Goal: Task Accomplishment & Management: Manage account settings

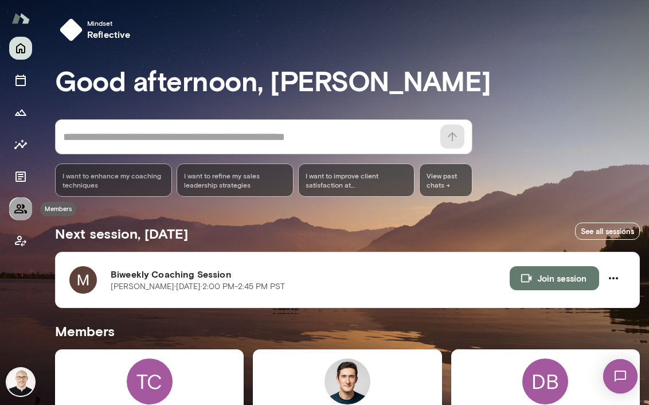
click at [24, 205] on icon "Members" at bounding box center [20, 208] width 13 height 9
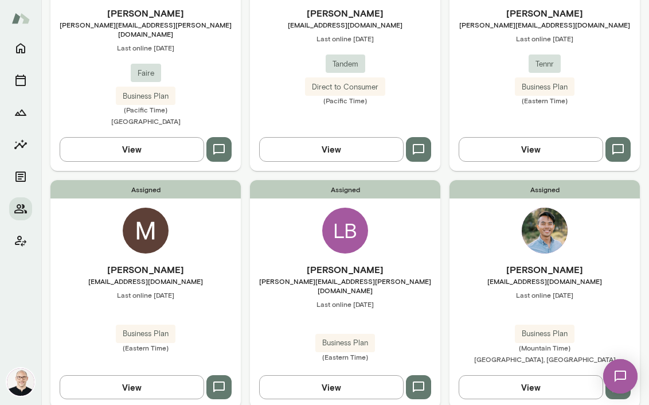
scroll to position [1395, 0]
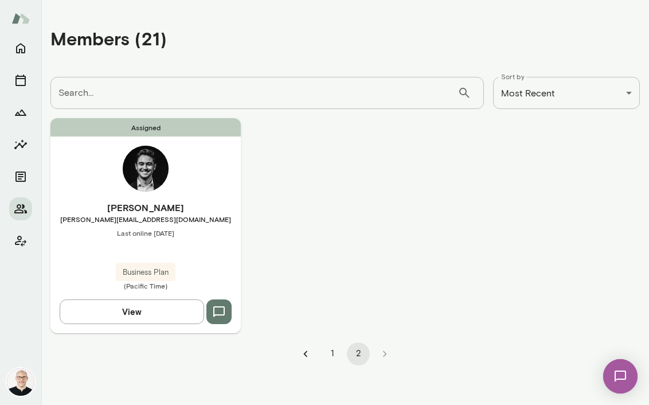
scroll to position [0, 0]
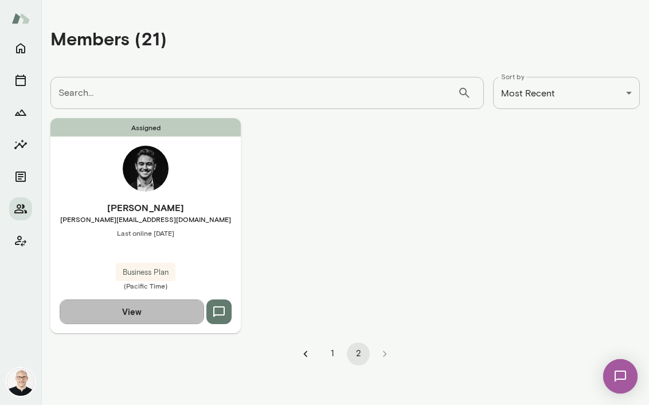
click at [162, 310] on button "View" at bounding box center [132, 311] width 145 height 24
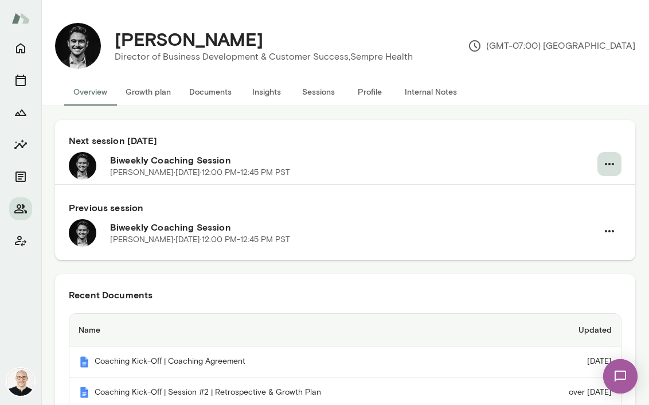
click at [552, 161] on icon "button" at bounding box center [610, 164] width 14 height 14
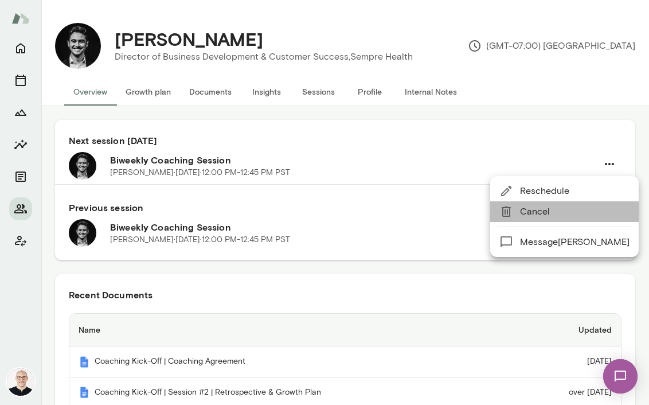
click at [552, 211] on span "Cancel" at bounding box center [575, 212] width 110 height 14
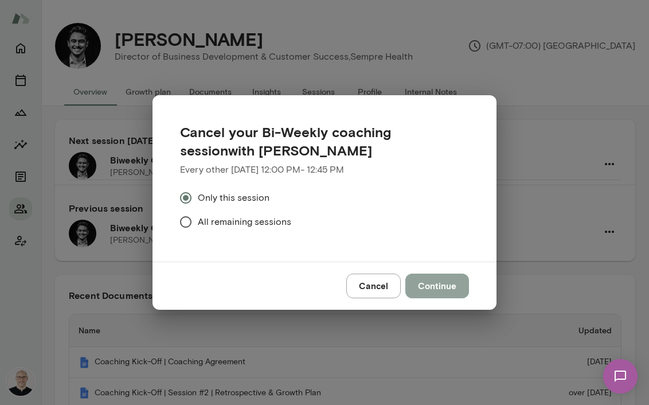
click at [454, 289] on button "Continue" at bounding box center [438, 286] width 64 height 24
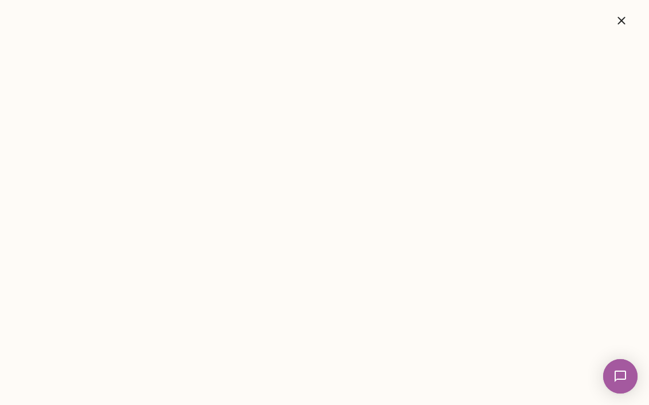
click at [552, 20] on icon "button" at bounding box center [622, 21] width 14 height 14
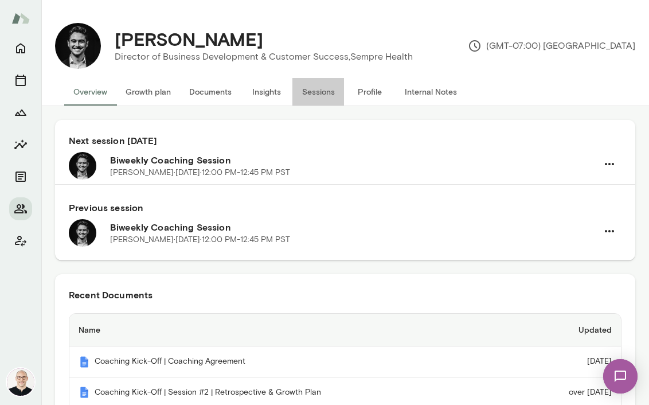
click at [322, 90] on button "Sessions" at bounding box center [319, 92] width 52 height 28
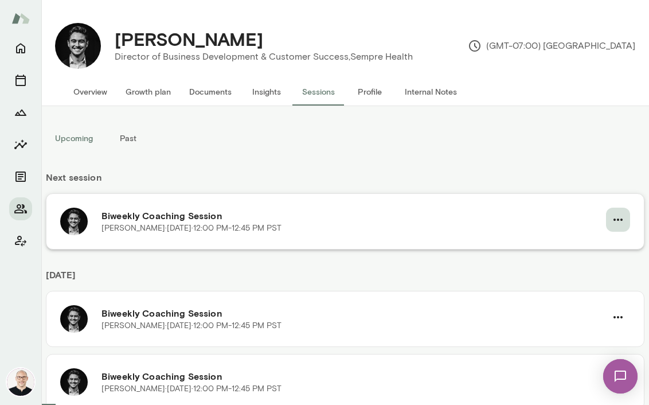
click at [552, 220] on icon "button" at bounding box center [618, 220] width 14 height 14
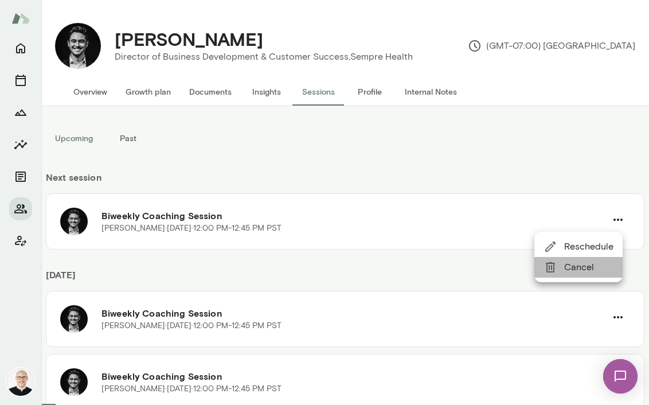
click at [552, 263] on span "Cancel" at bounding box center [588, 267] width 49 height 14
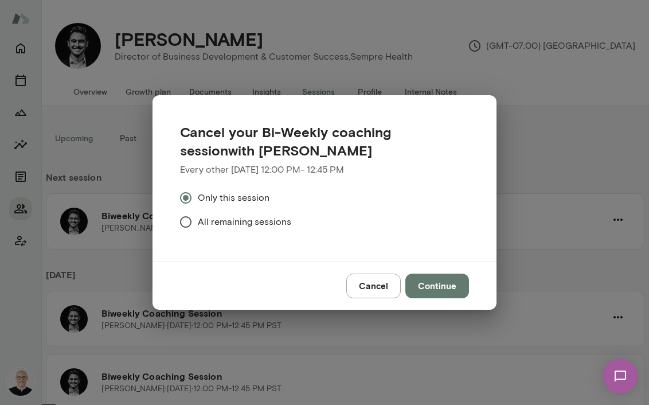
click at [433, 283] on button "Continue" at bounding box center [438, 286] width 64 height 24
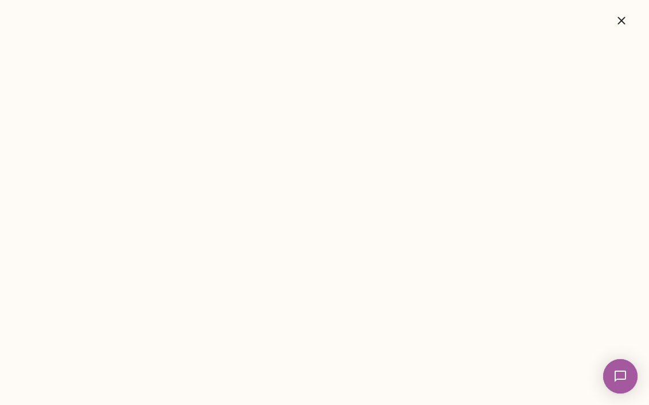
drag, startPoint x: 621, startPoint y: 22, endPoint x: 627, endPoint y: 26, distance: 7.8
click at [552, 21] on icon "button" at bounding box center [621, 20] width 7 height 7
